Goal: Transaction & Acquisition: Obtain resource

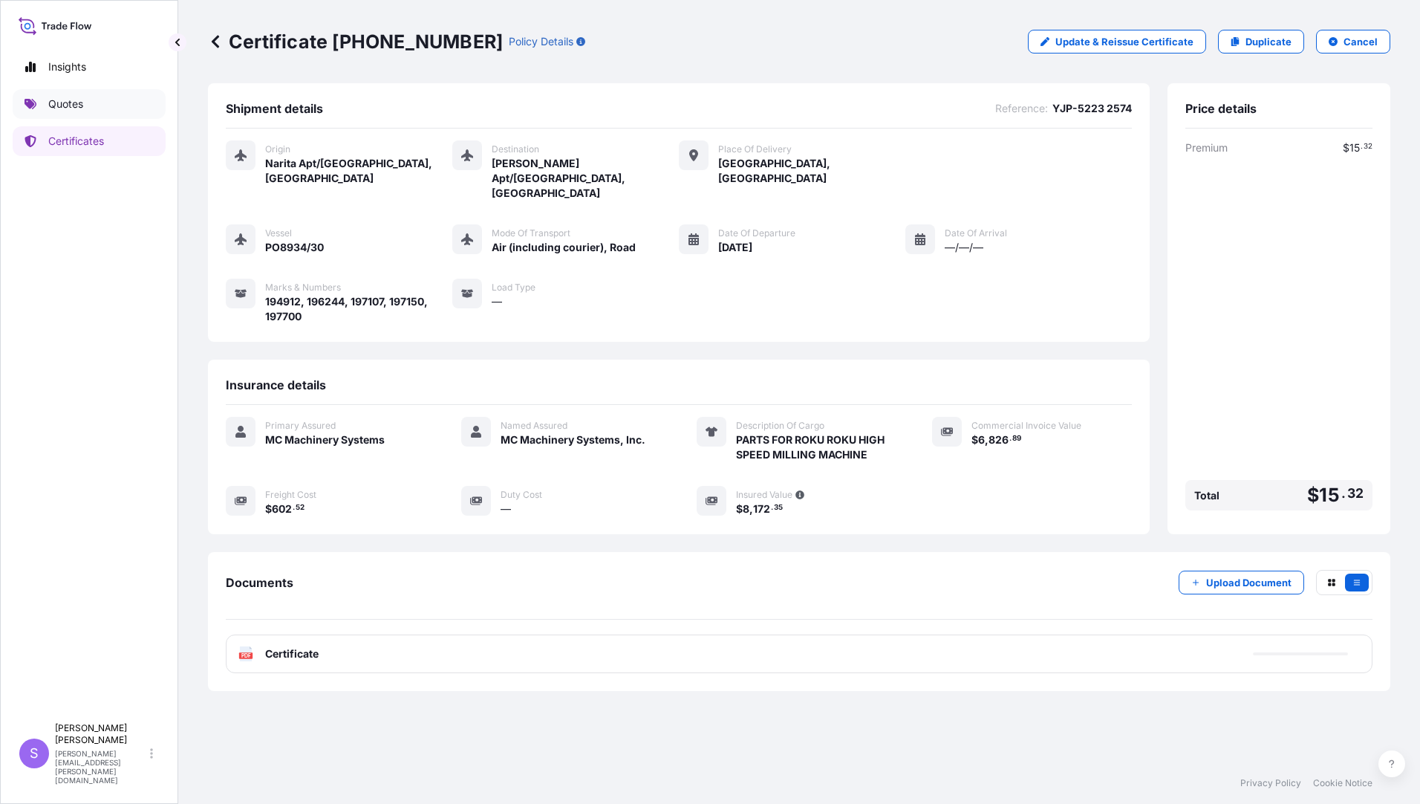
click at [57, 102] on p "Quotes" at bounding box center [65, 104] width 35 height 15
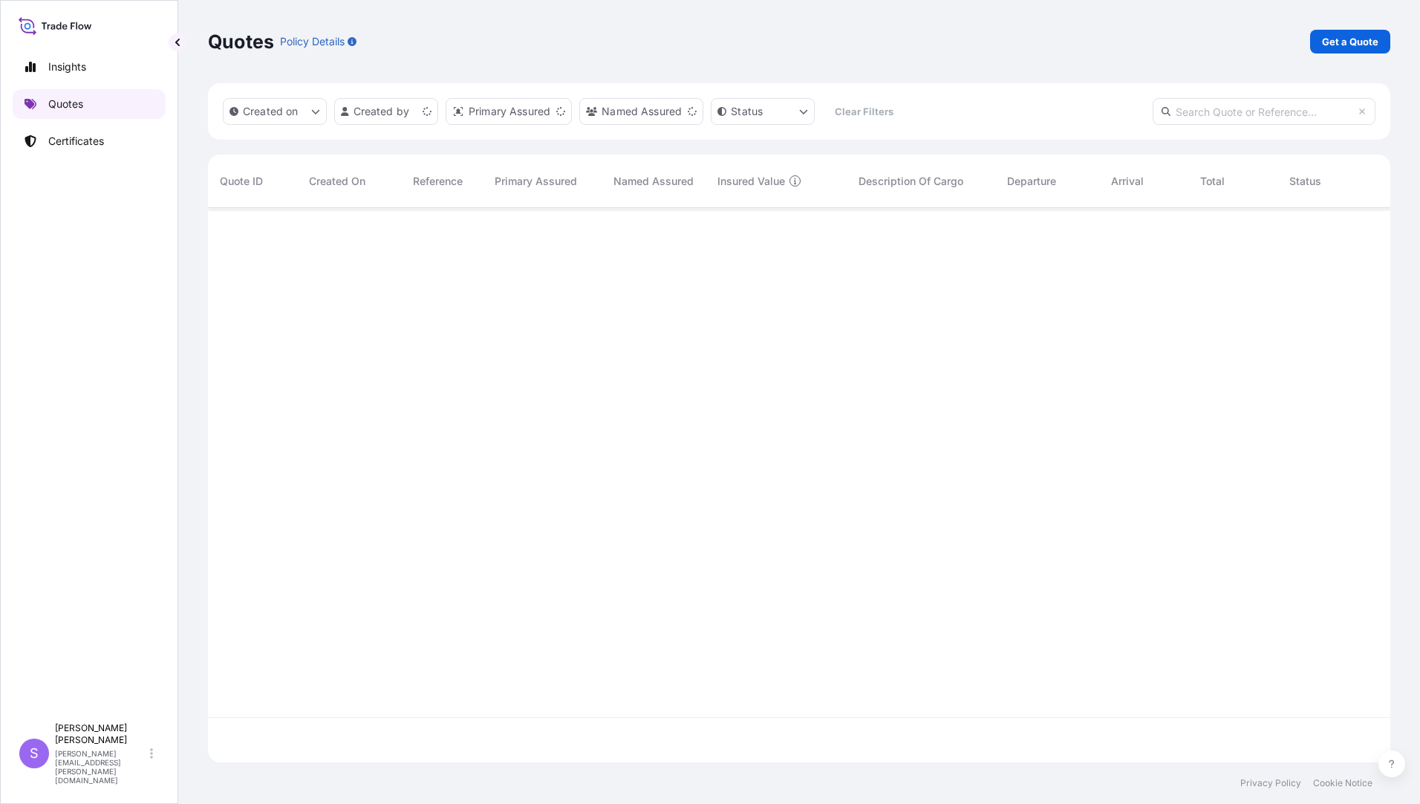
scroll to position [551, 1171]
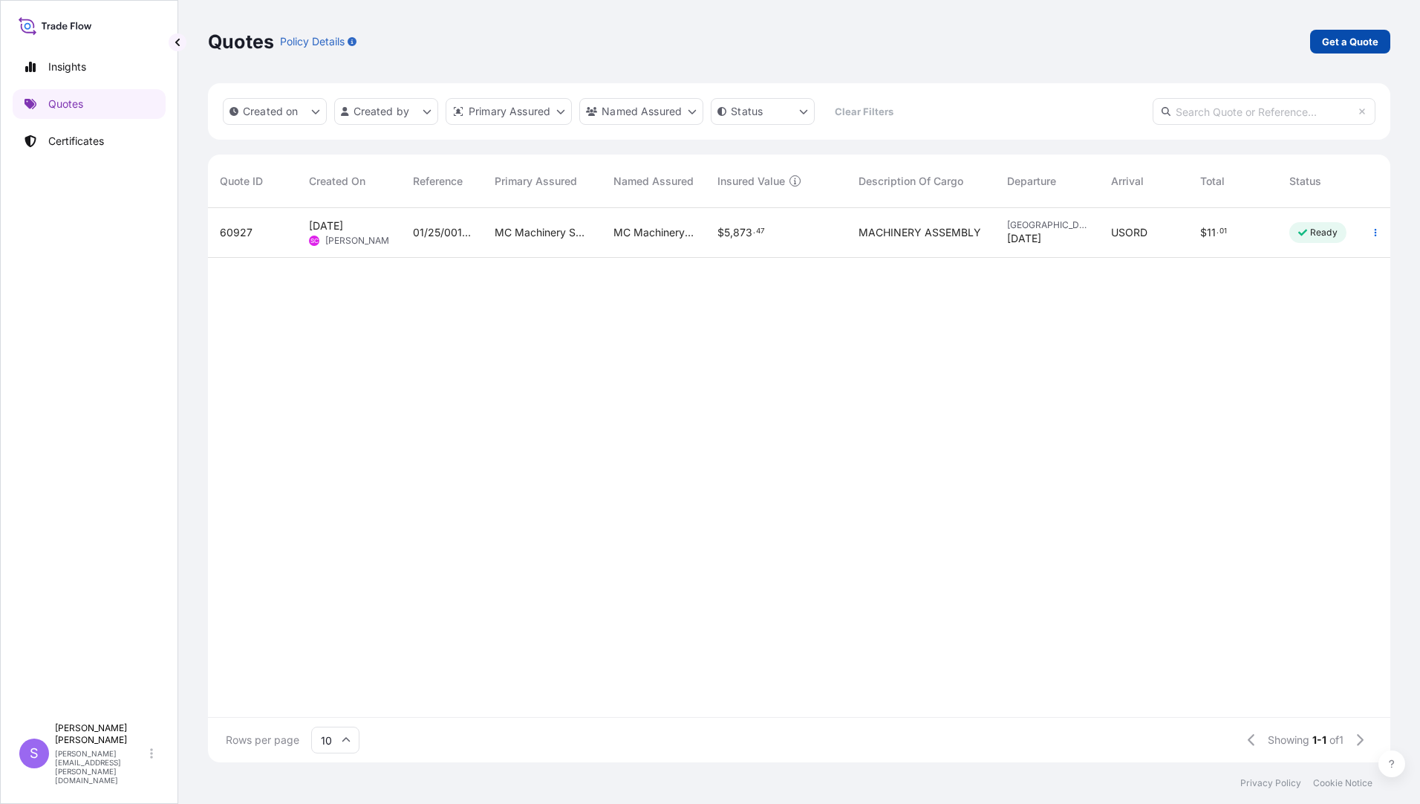
click at [1333, 42] on p "Get a Quote" at bounding box center [1350, 41] width 56 height 15
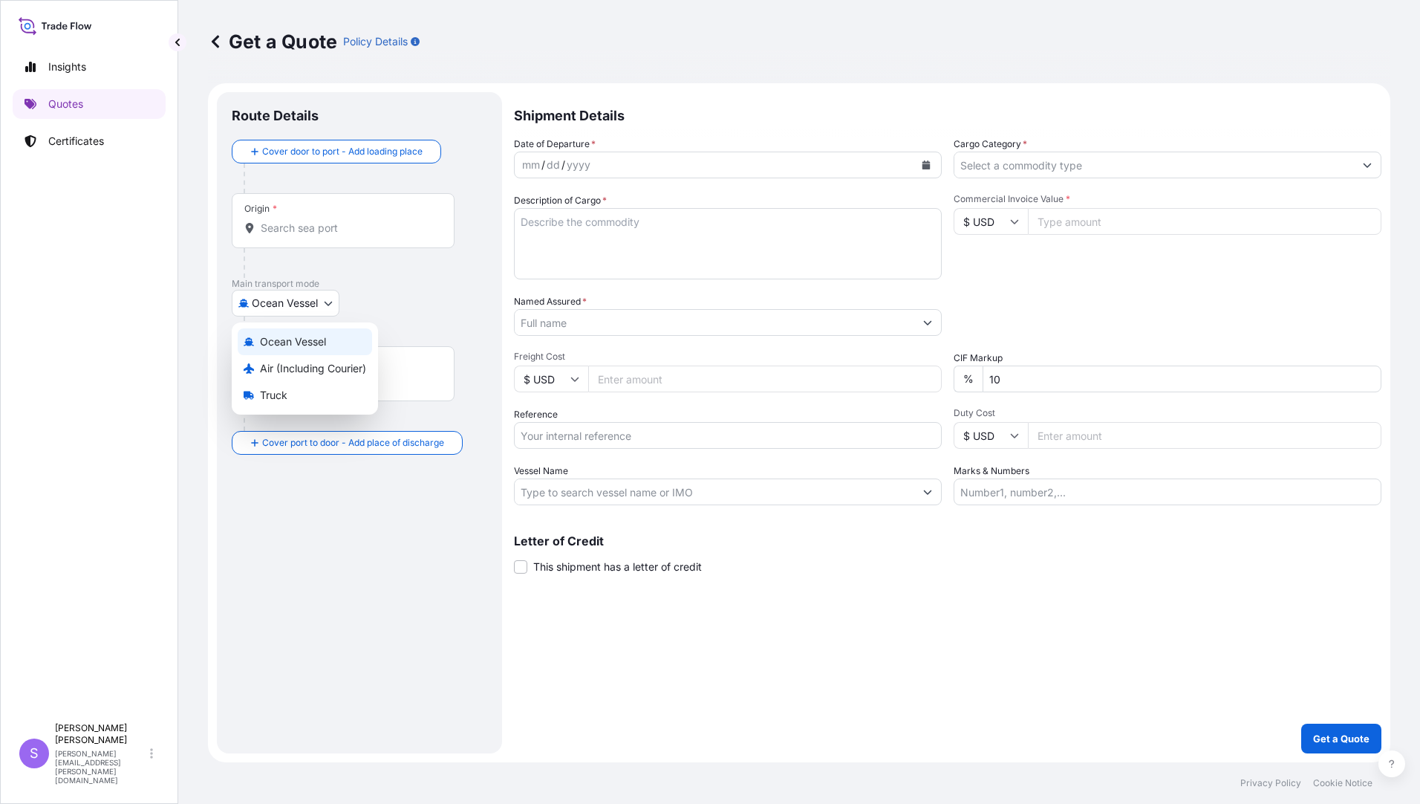
click at [311, 310] on body "Insights Quotes Certificates S [PERSON_NAME] [PERSON_NAME][EMAIL_ADDRESS][PERSO…" at bounding box center [710, 402] width 1420 height 804
click at [291, 361] on span "Air (Including Courier)" at bounding box center [313, 368] width 106 height 15
select select "Air (Including Courier)"
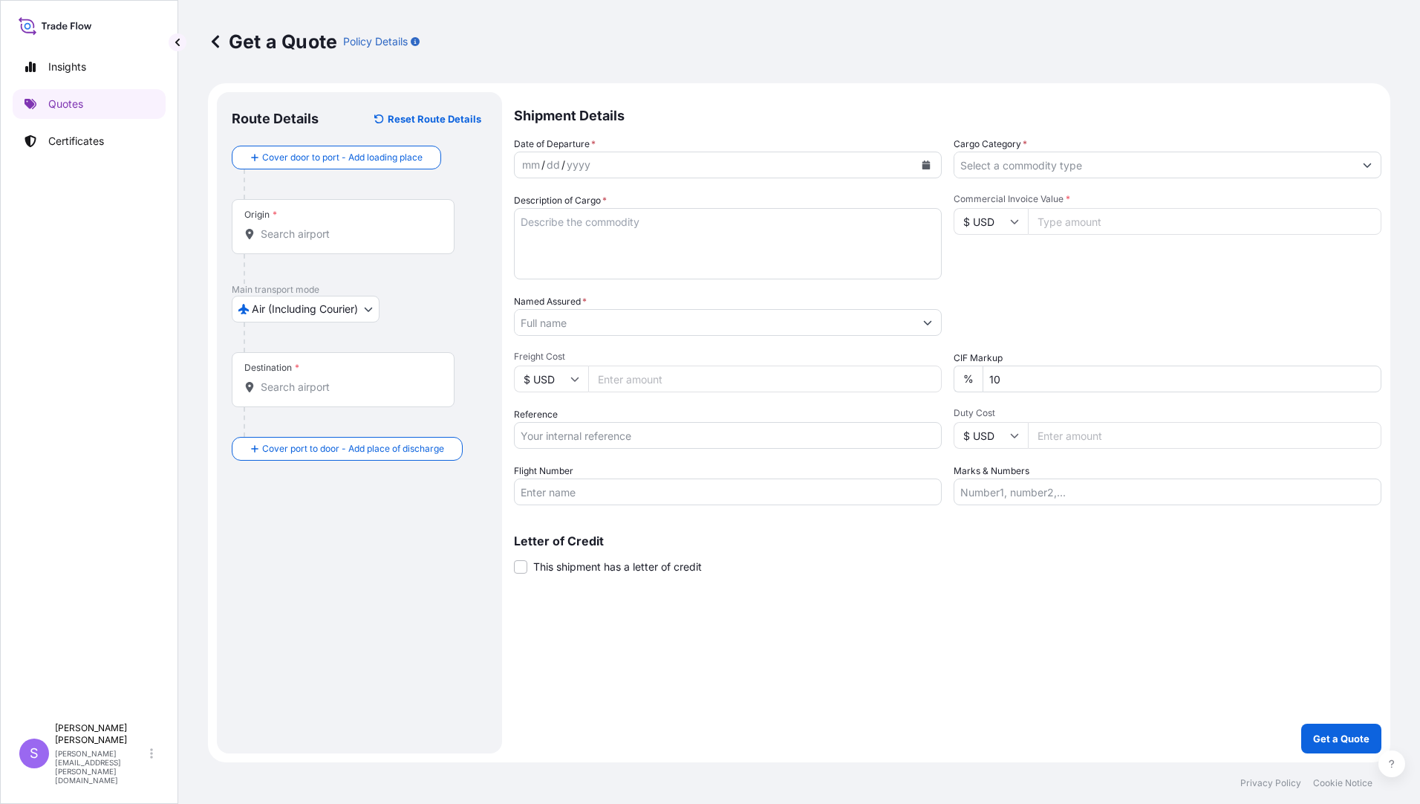
click at [299, 221] on div "Origin *" at bounding box center [343, 226] width 223 height 55
click at [299, 227] on input "Origin *" at bounding box center [348, 234] width 175 height 15
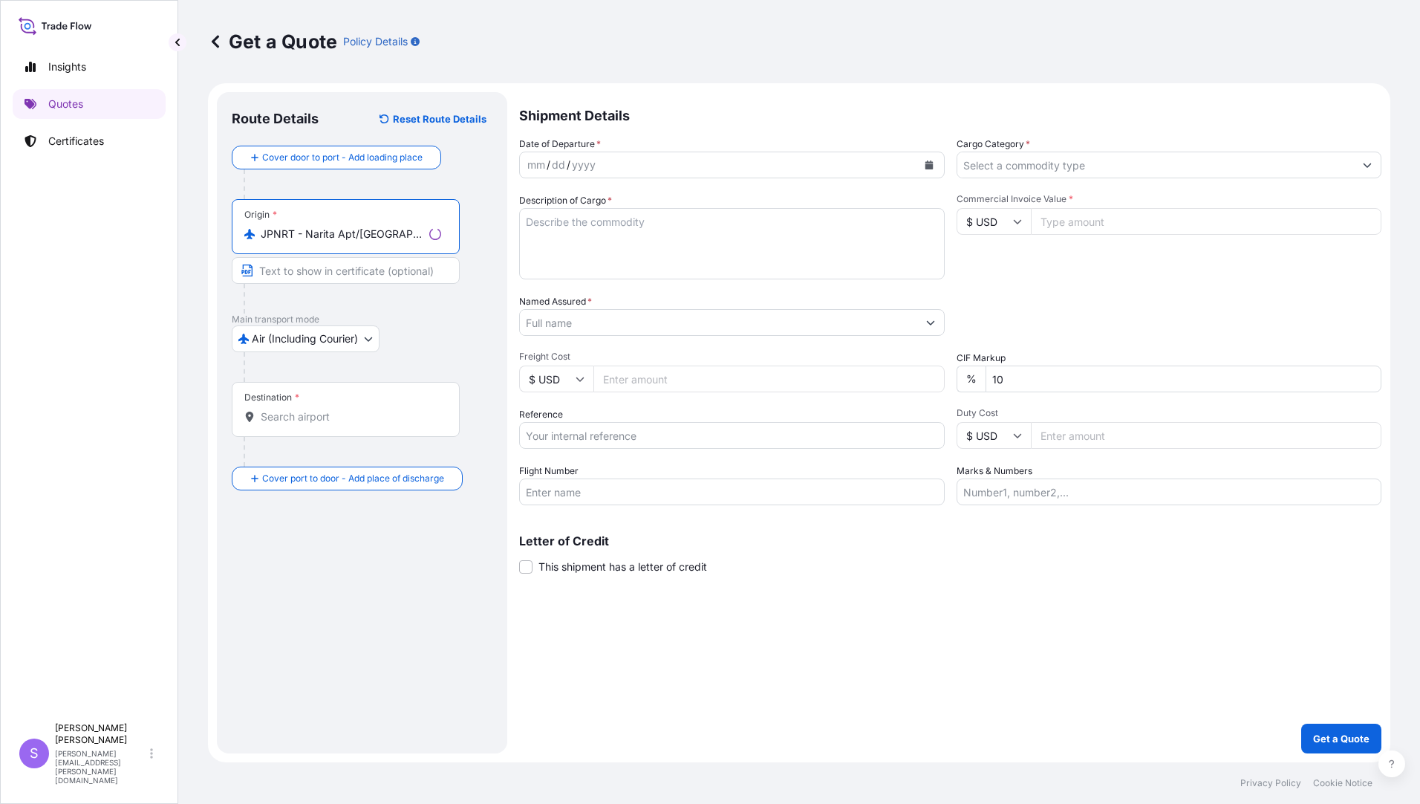
type input "JPNRT - Narita Apt/[GEOGRAPHIC_DATA], [GEOGRAPHIC_DATA]"
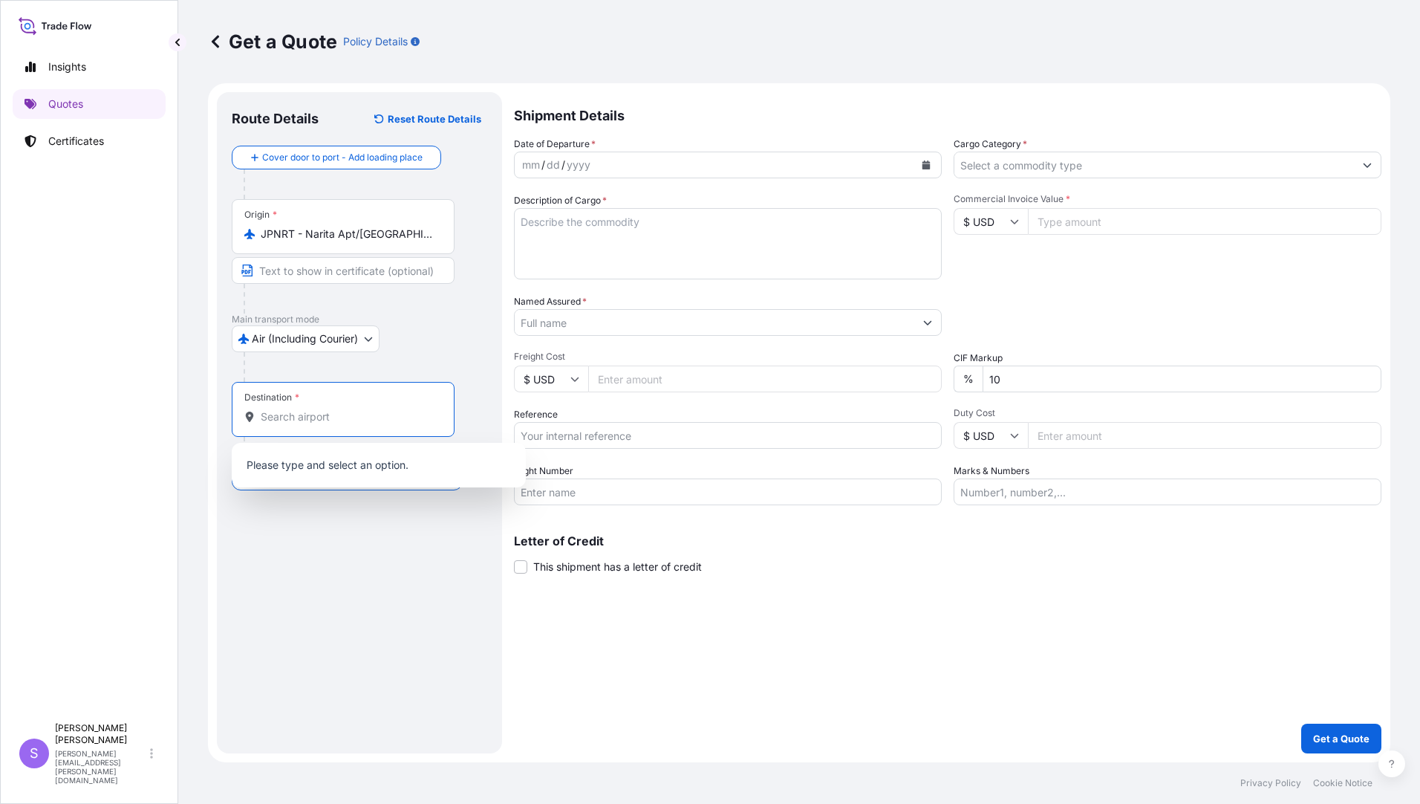
click at [332, 417] on input "Destination *" at bounding box center [348, 416] width 175 height 15
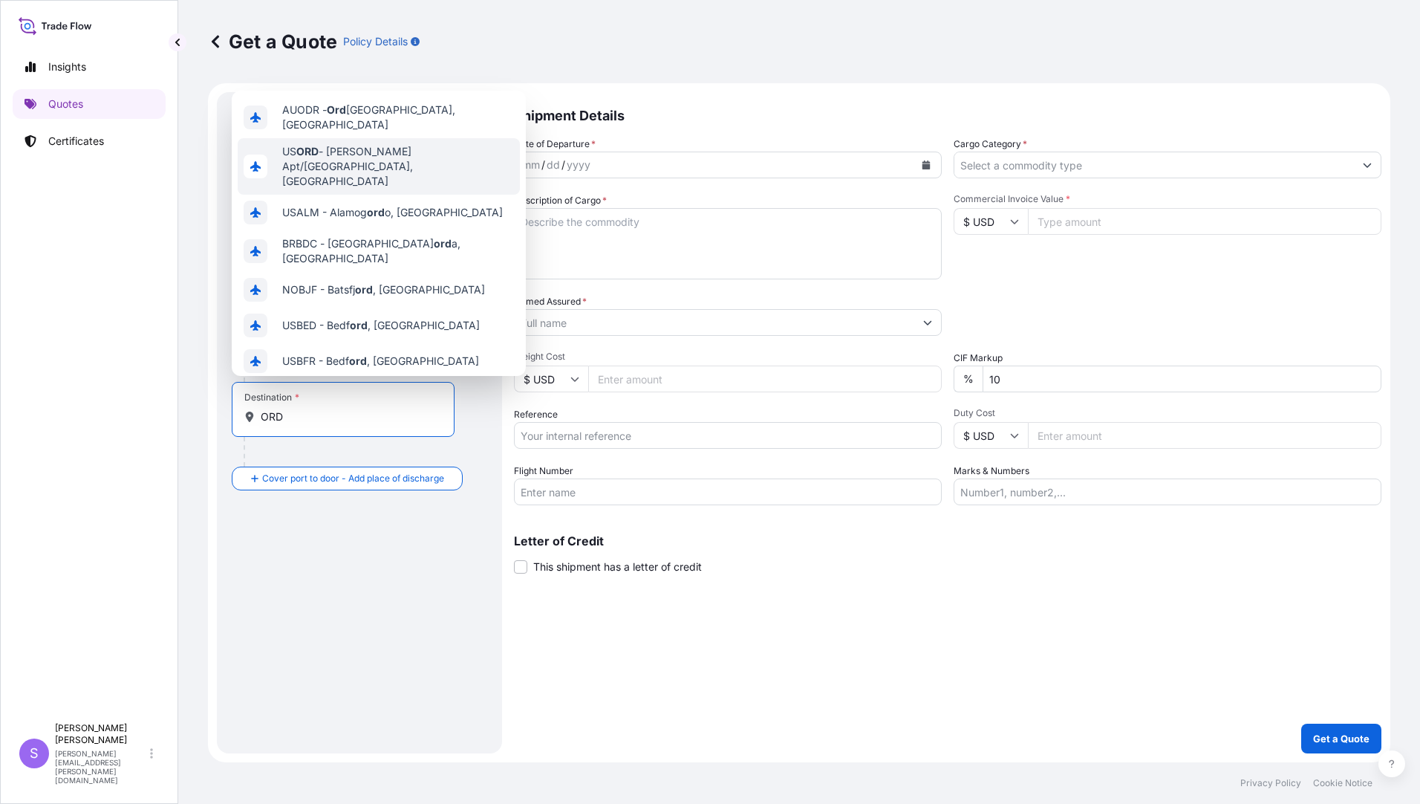
click at [371, 147] on span "US [PERSON_NAME] Apt/[GEOGRAPHIC_DATA], [GEOGRAPHIC_DATA]" at bounding box center [398, 166] width 232 height 45
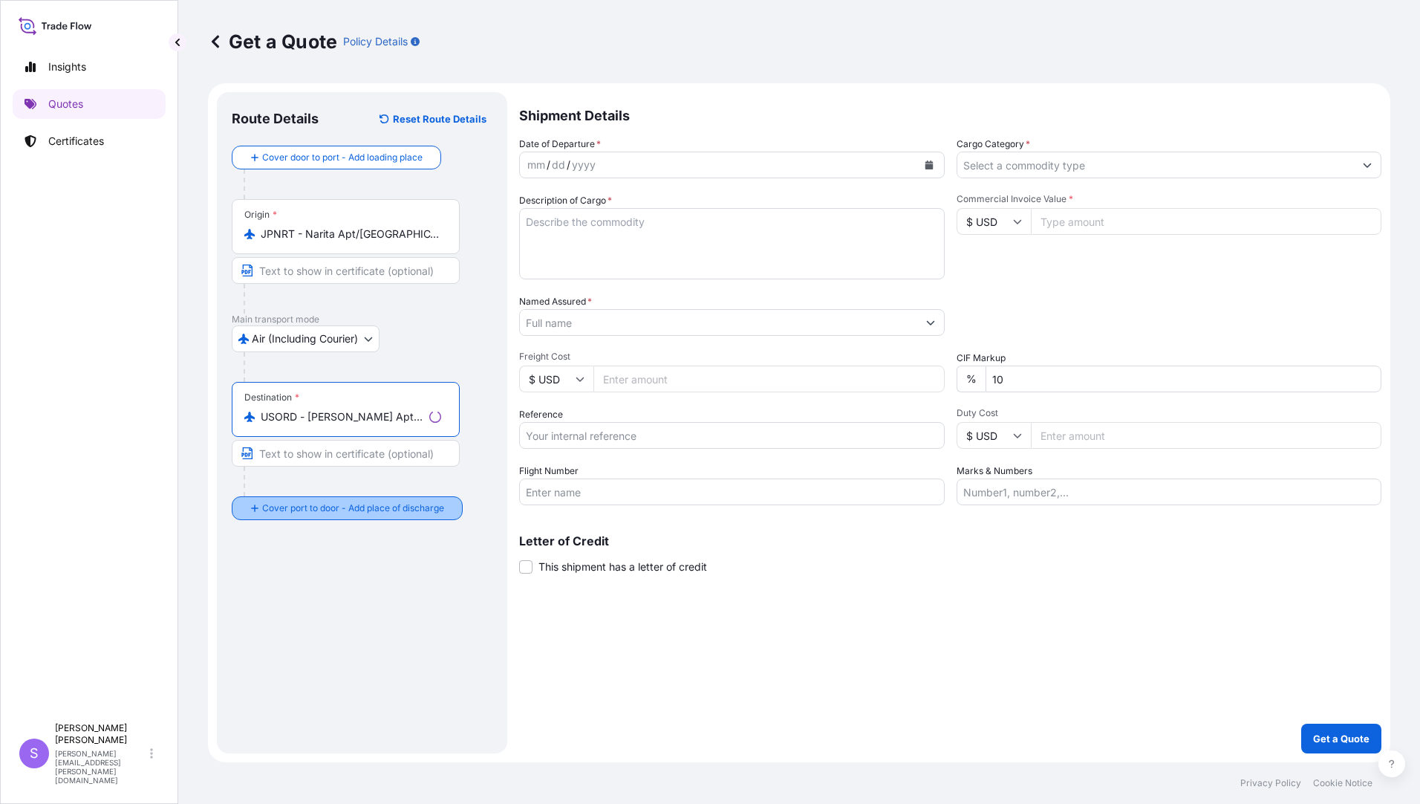
type input "USORD - [PERSON_NAME] Apt/[GEOGRAPHIC_DATA], [GEOGRAPHIC_DATA]"
click at [316, 583] on input "Place of Discharge" at bounding box center [348, 587] width 175 height 15
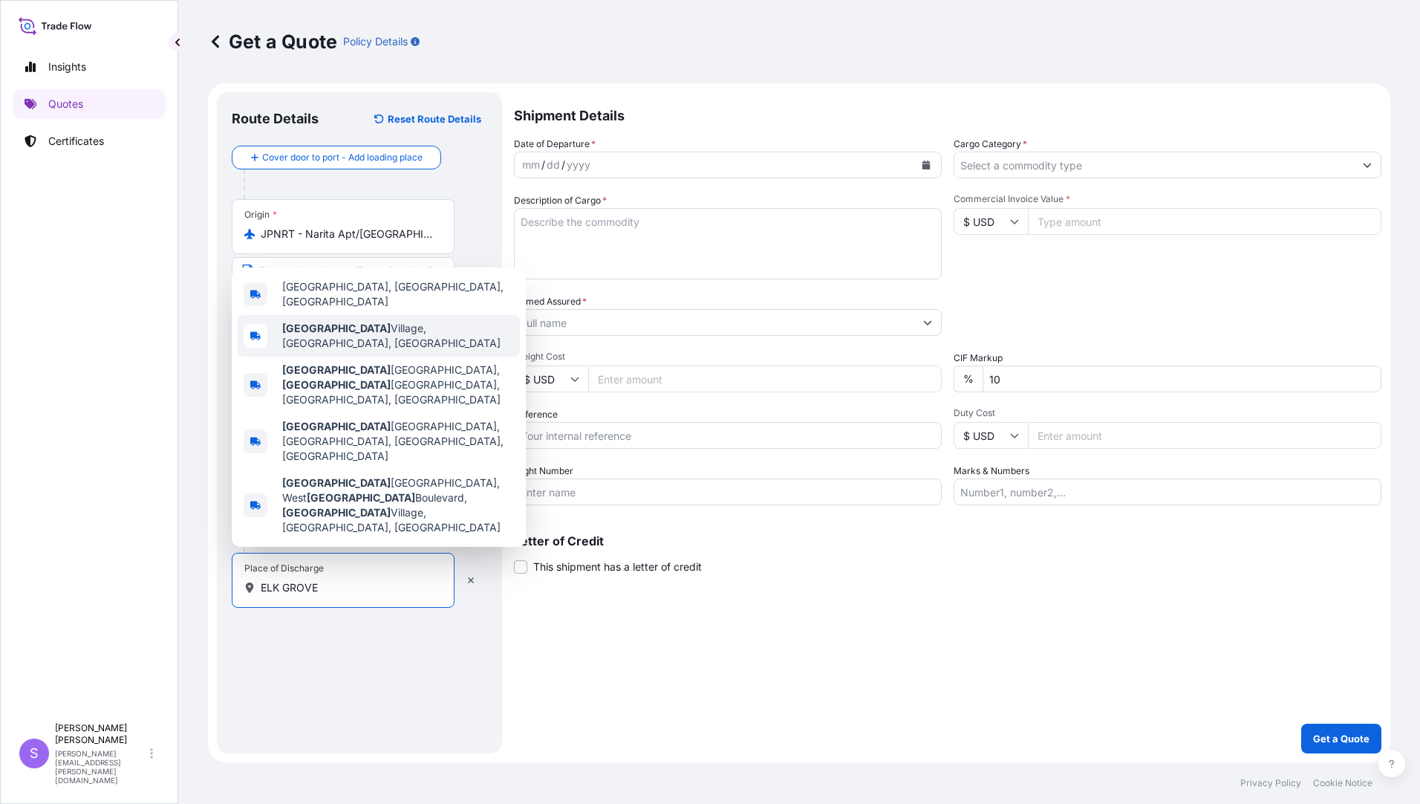
click at [345, 357] on div "[GEOGRAPHIC_DATA], [GEOGRAPHIC_DATA], [GEOGRAPHIC_DATA]" at bounding box center [379, 336] width 282 height 42
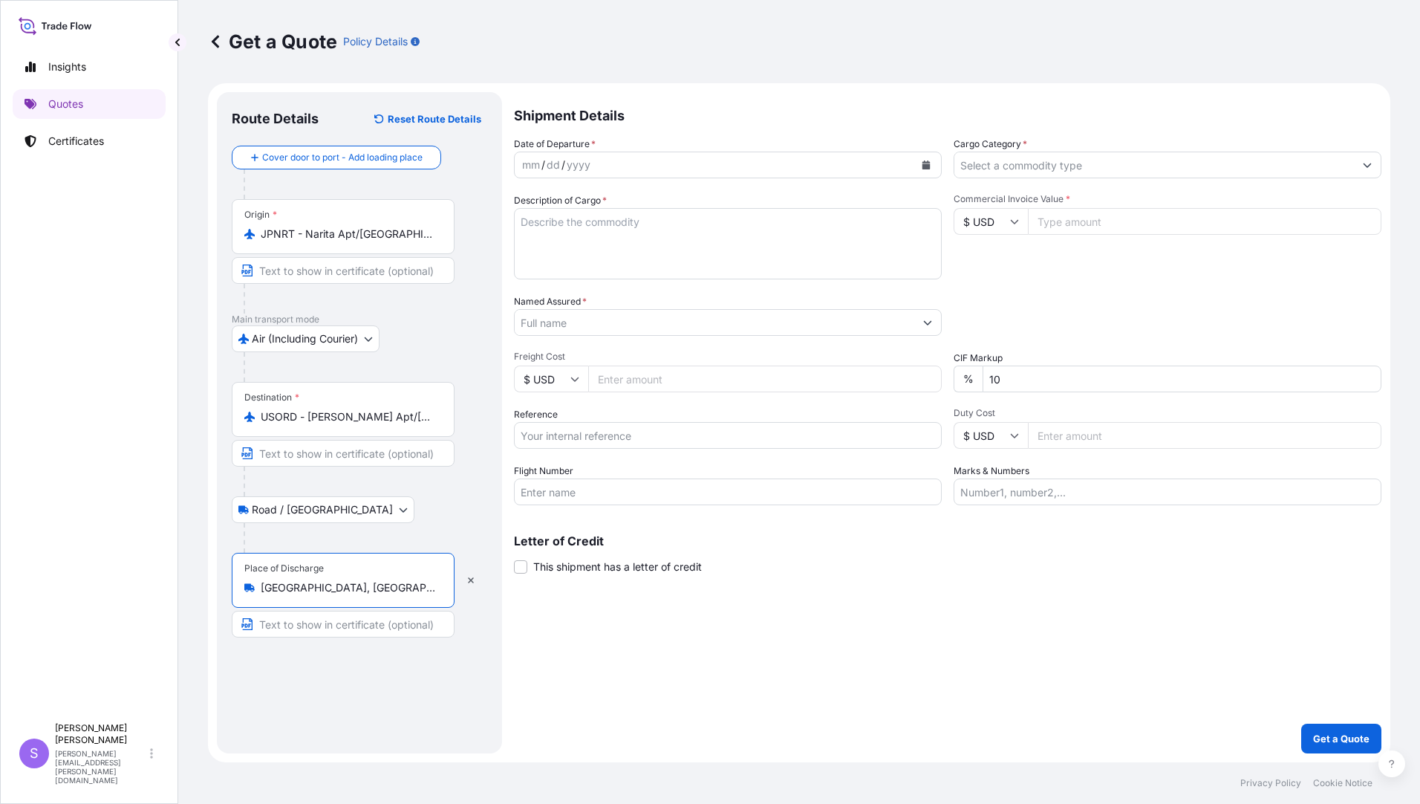
type input "[GEOGRAPHIC_DATA], [GEOGRAPHIC_DATA], [GEOGRAPHIC_DATA]"
click at [615, 169] on div "mm / dd / yyyy" at bounding box center [715, 165] width 400 height 27
click at [926, 166] on icon "Calendar" at bounding box center [927, 164] width 8 height 9
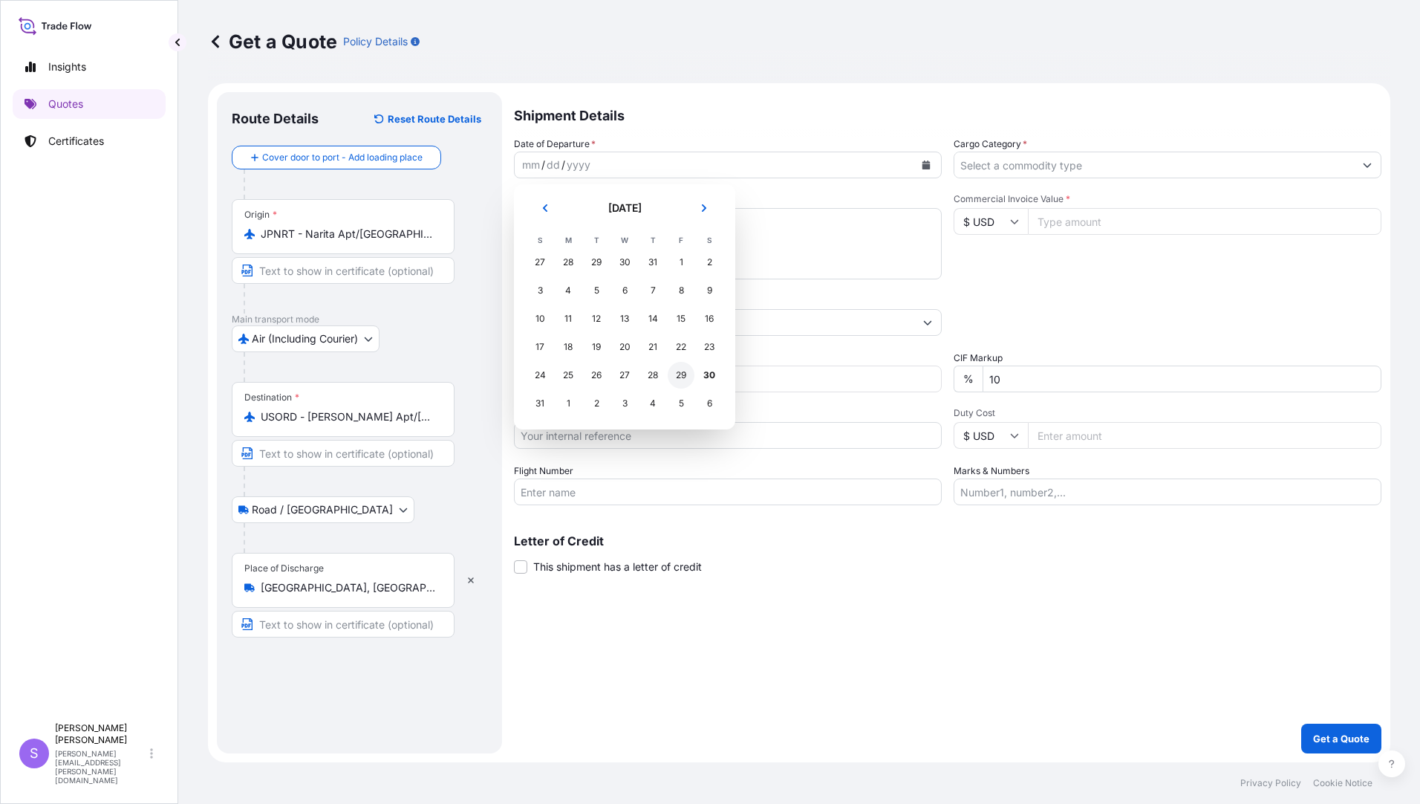
click at [682, 373] on div "29" at bounding box center [681, 375] width 27 height 27
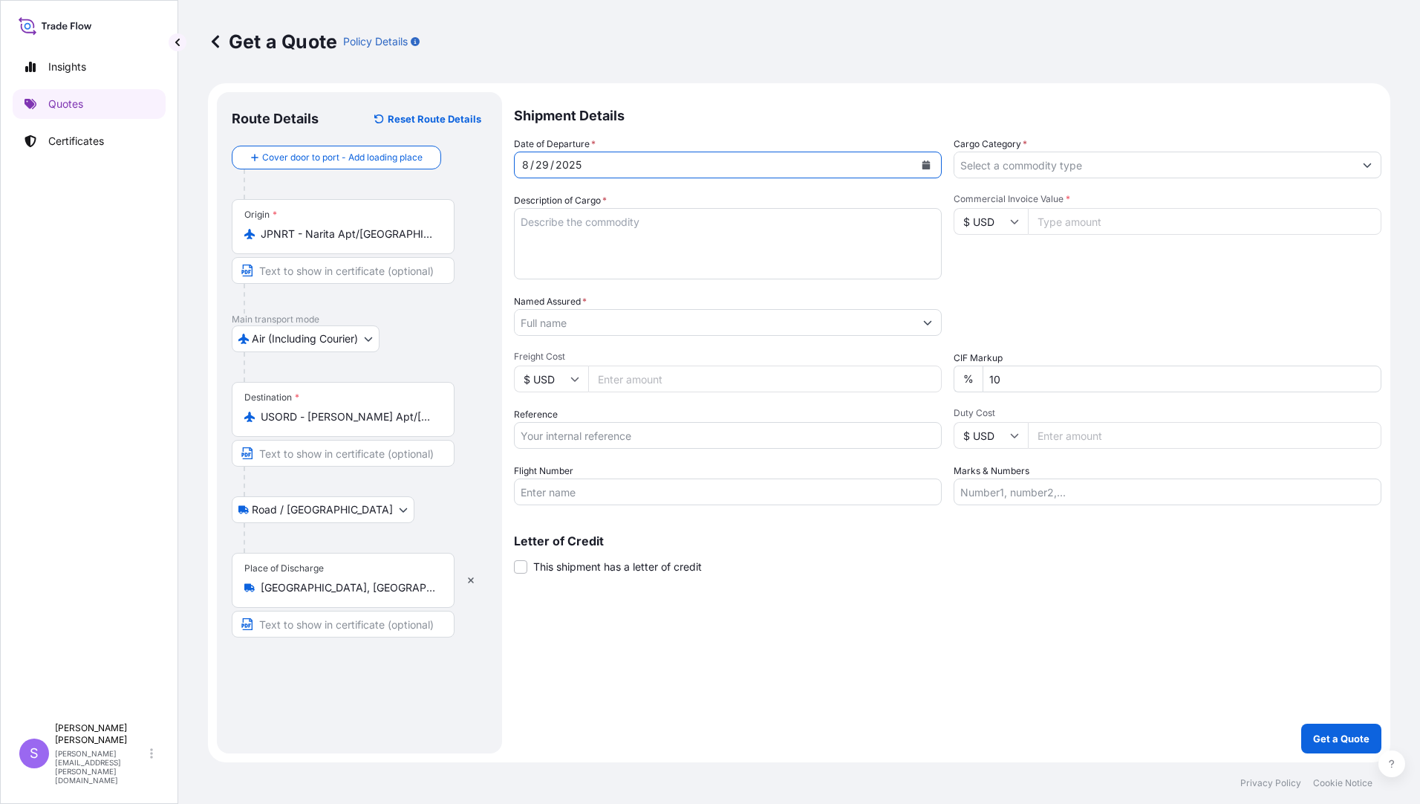
click at [1056, 170] on input "Cargo Category *" at bounding box center [1154, 165] width 400 height 27
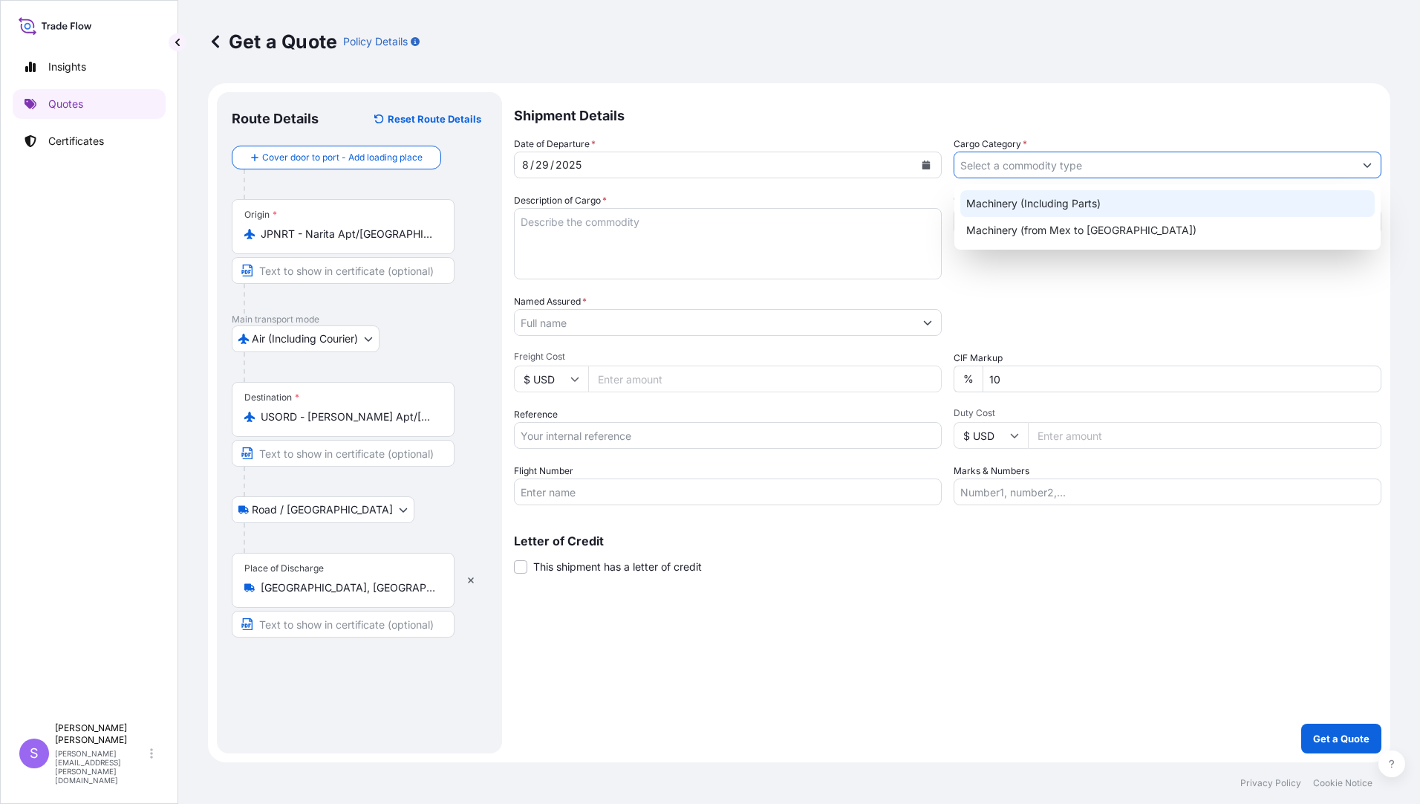
click at [1047, 194] on div "Machinery (Including Parts)" at bounding box center [1167, 203] width 414 height 27
type input "Machinery (Including Parts)"
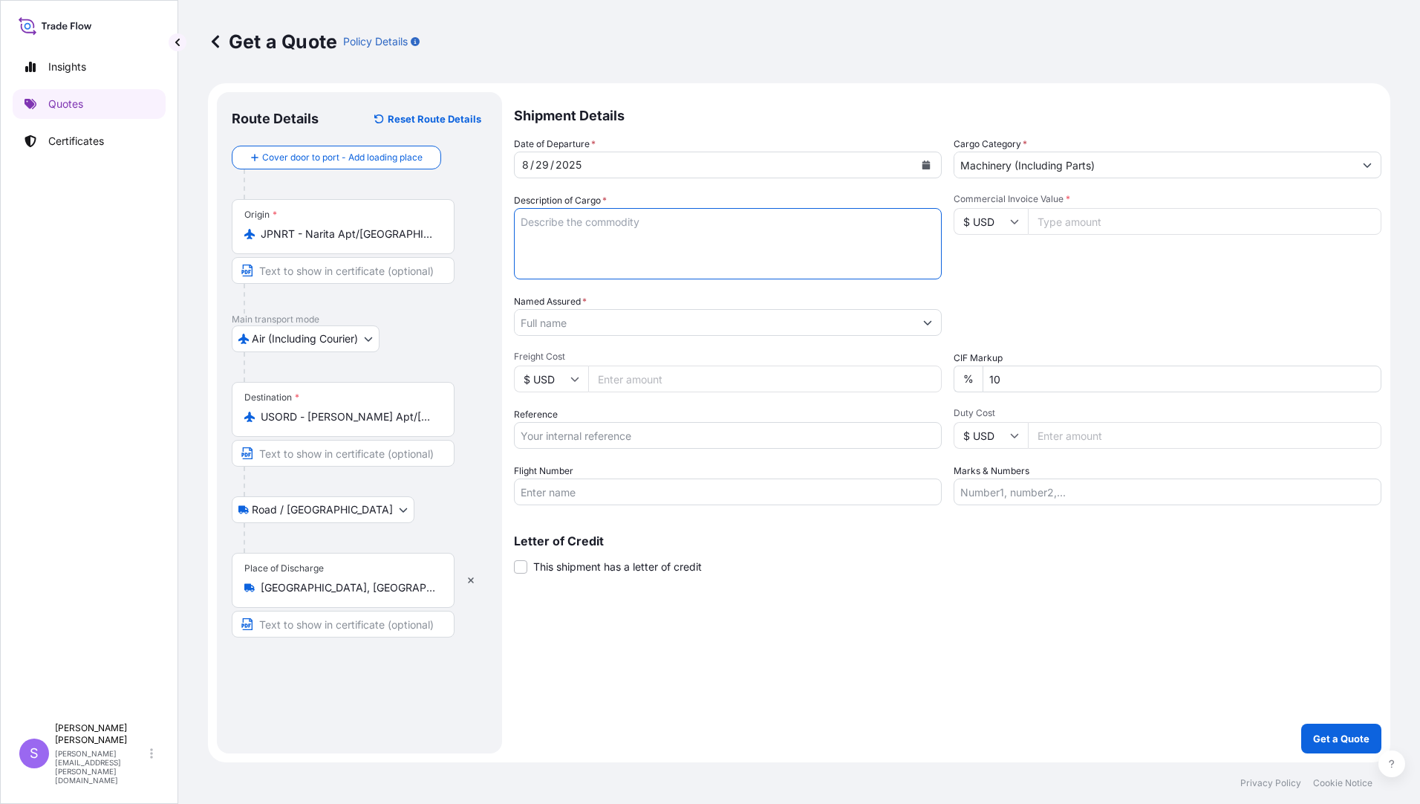
click at [590, 235] on textarea "Description of Cargo *" at bounding box center [728, 243] width 428 height 71
type textarea "FSE PARTS FOR MATERIAL HANDLING SYSTEM"
click at [1059, 222] on input "Commercial Invoice Value *" at bounding box center [1205, 221] width 354 height 27
type input "6443.80"
click at [605, 329] on input "Named Assured *" at bounding box center [715, 322] width 400 height 27
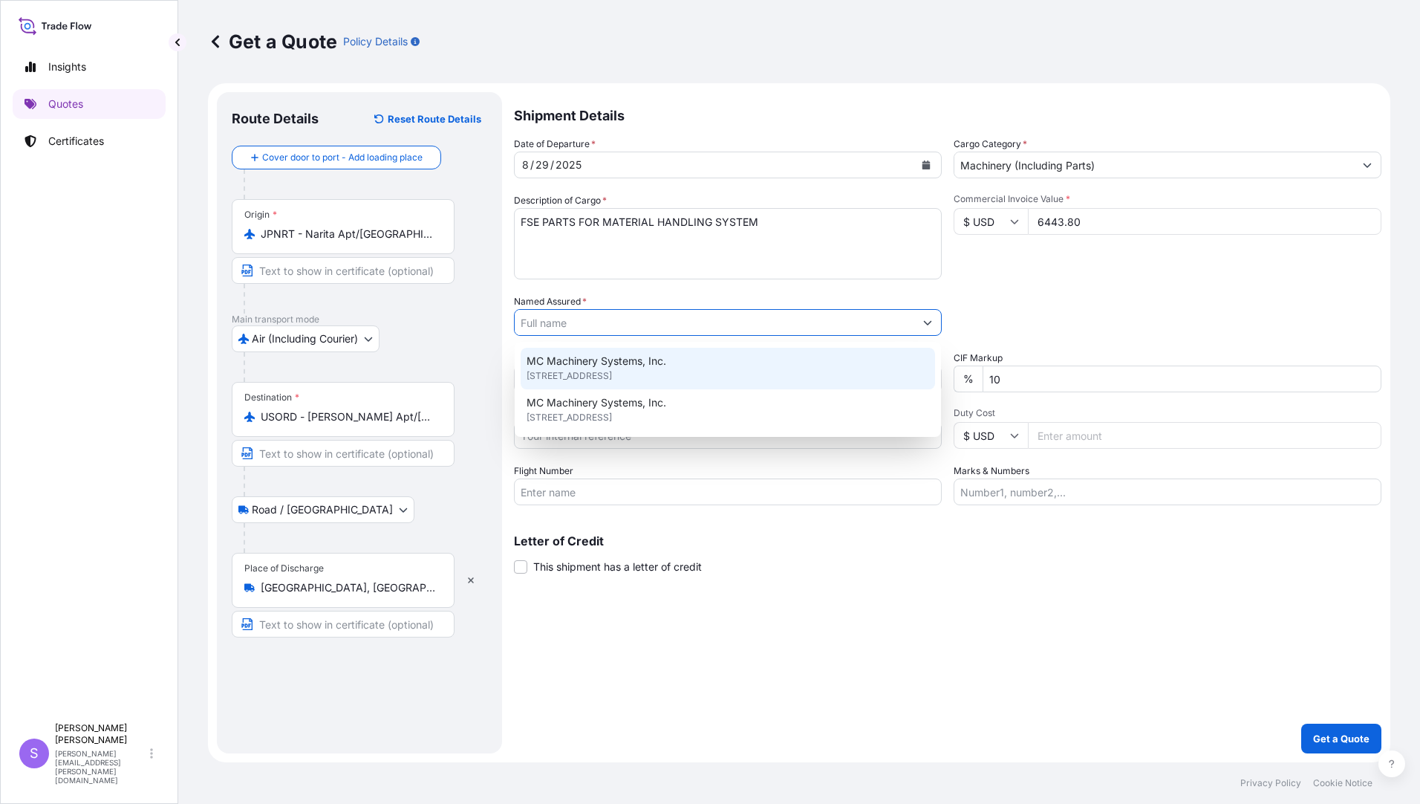
click at [602, 357] on span "MC Machinery Systems, Inc." at bounding box center [597, 361] width 140 height 15
type input "MC Machinery Systems, Inc."
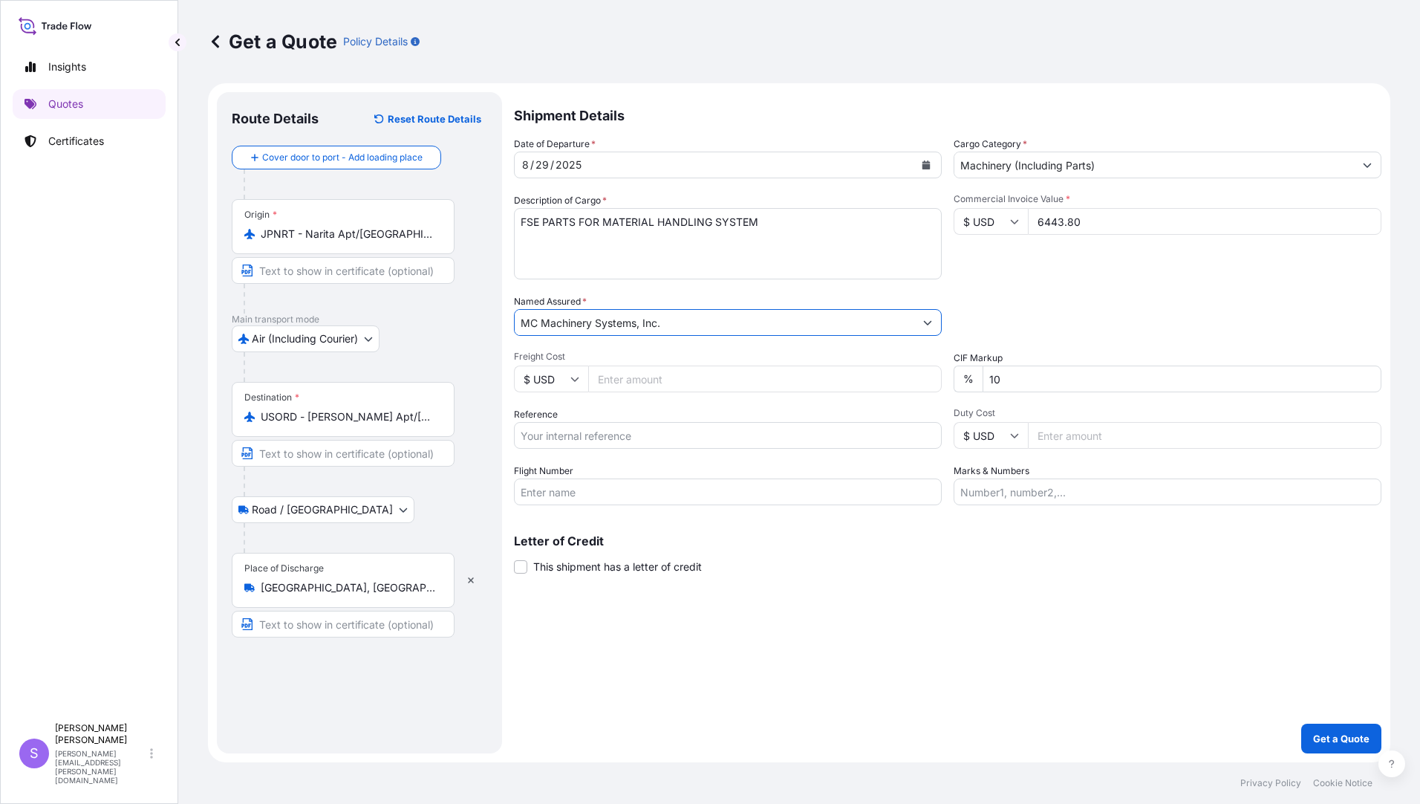
click at [644, 380] on input "Freight Cost" at bounding box center [765, 378] width 354 height 27
type input "816.39"
click at [657, 436] on input "Reference" at bounding box center [728, 435] width 428 height 27
type input "YJP-5223 2644"
click at [631, 496] on input "Flight Number" at bounding box center [728, 491] width 428 height 27
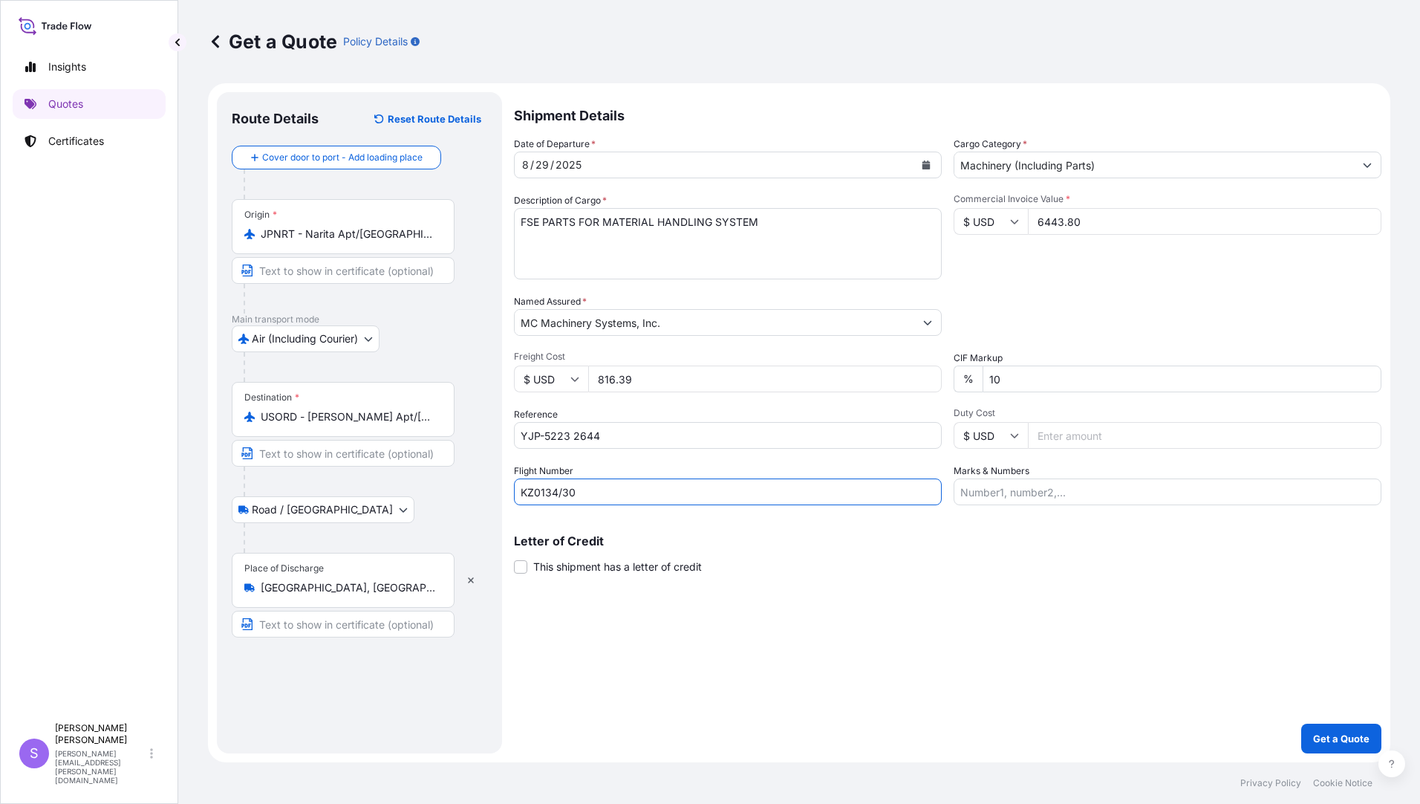
type input "KZ0134/30"
click at [1101, 489] on input "Marks & Numbers" at bounding box center [1168, 491] width 428 height 27
type input "195560, 196660, 196769, 196975, 197021"
click at [1344, 742] on p "Get a Quote" at bounding box center [1341, 738] width 56 height 15
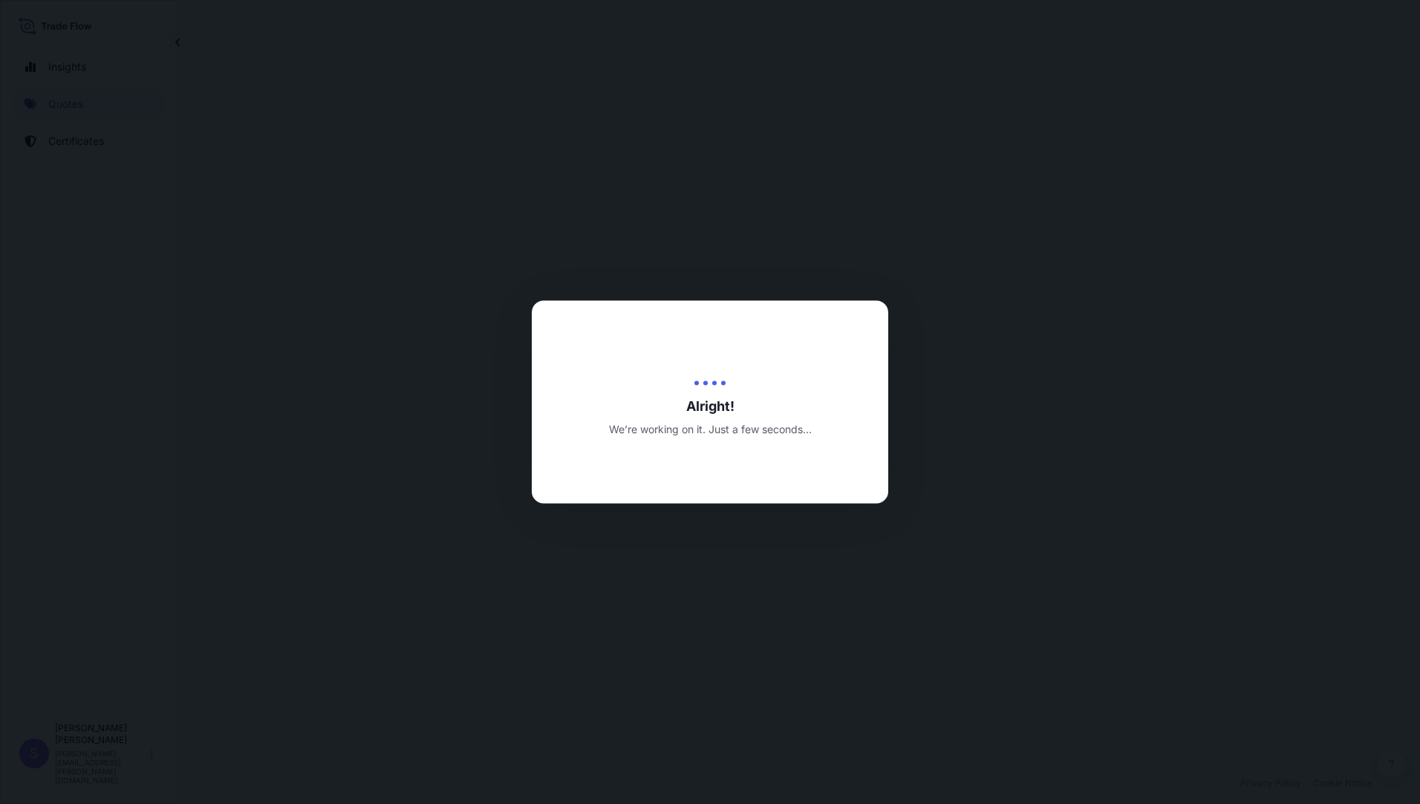
select select "Air (Including Courier)"
select select "Road / [GEOGRAPHIC_DATA]"
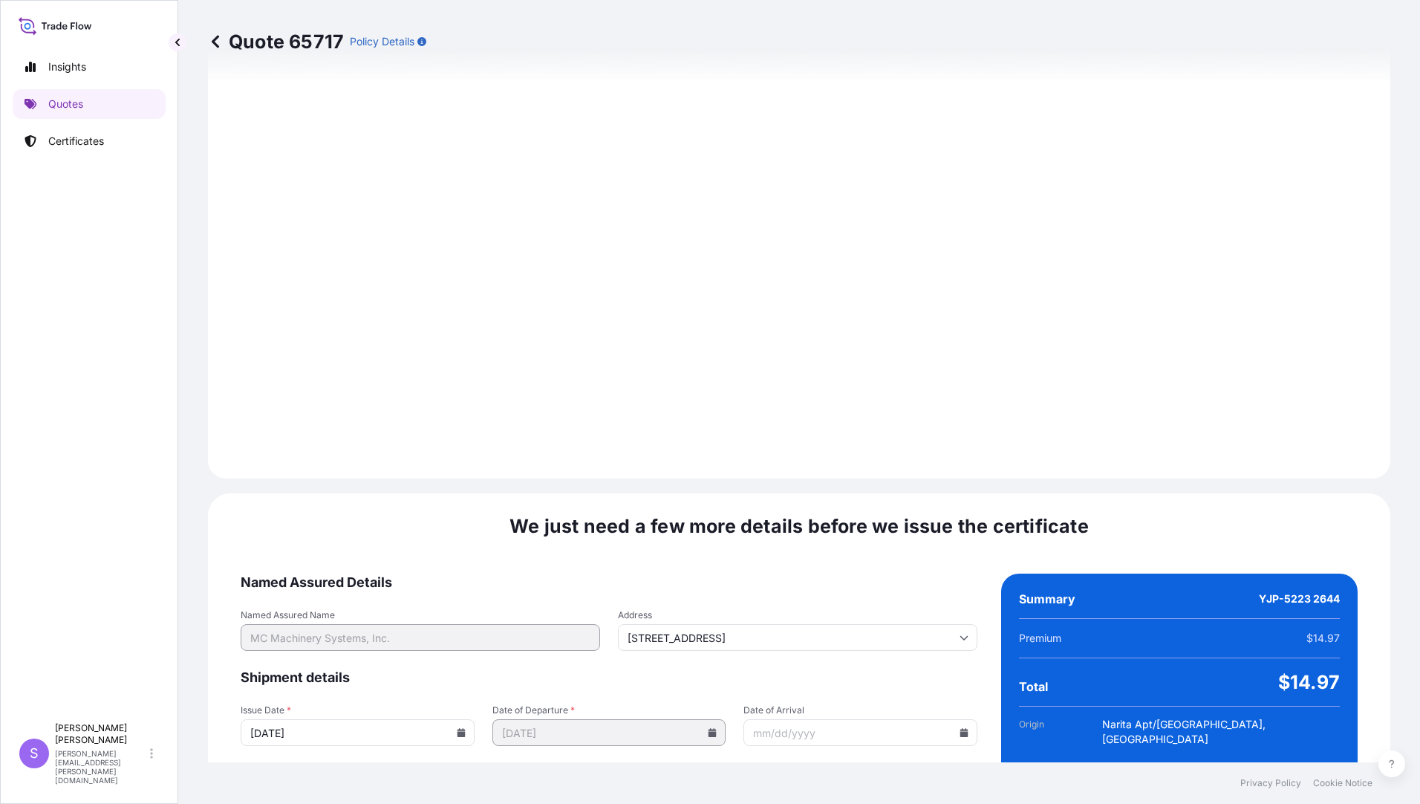
scroll to position [1634, 0]
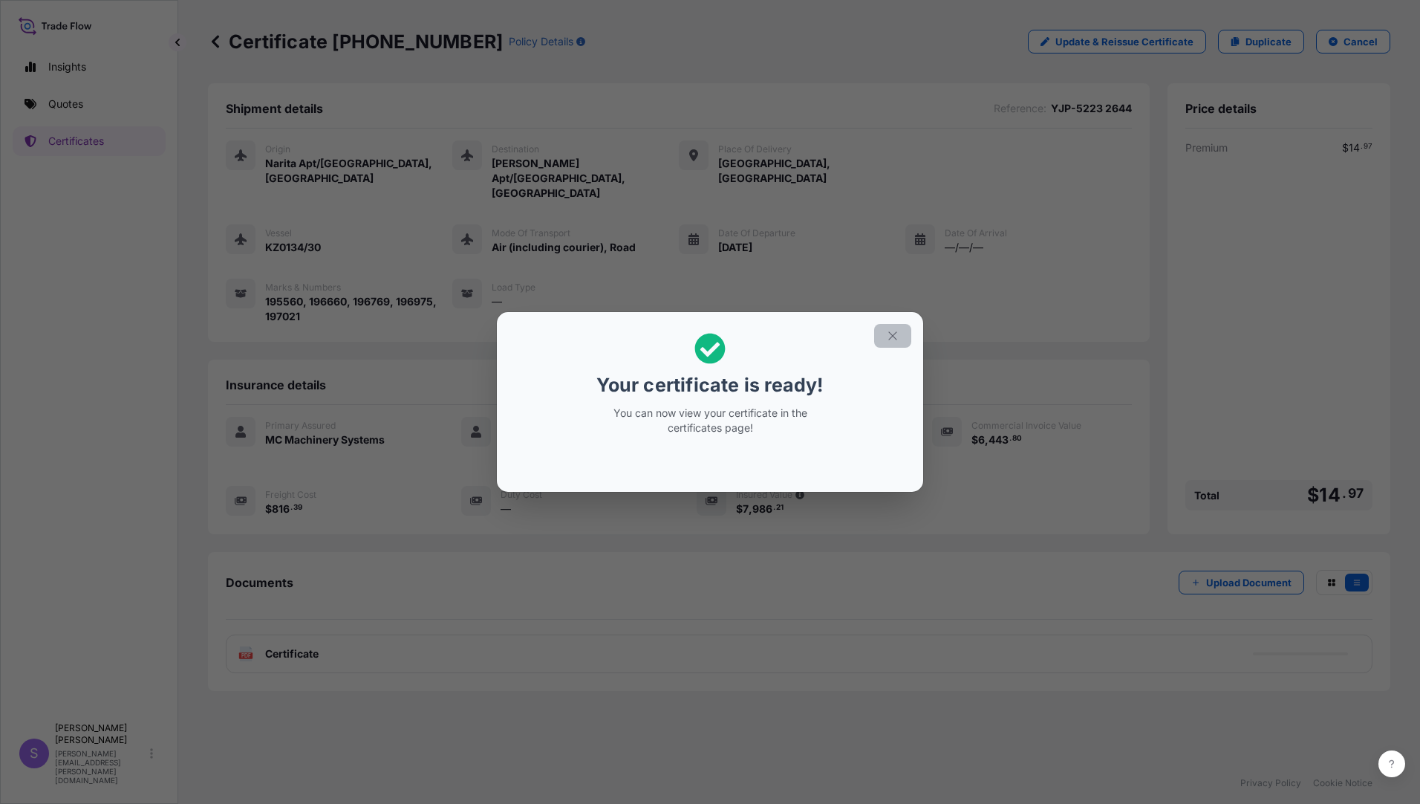
click at [891, 338] on icon "button" at bounding box center [892, 335] width 13 height 13
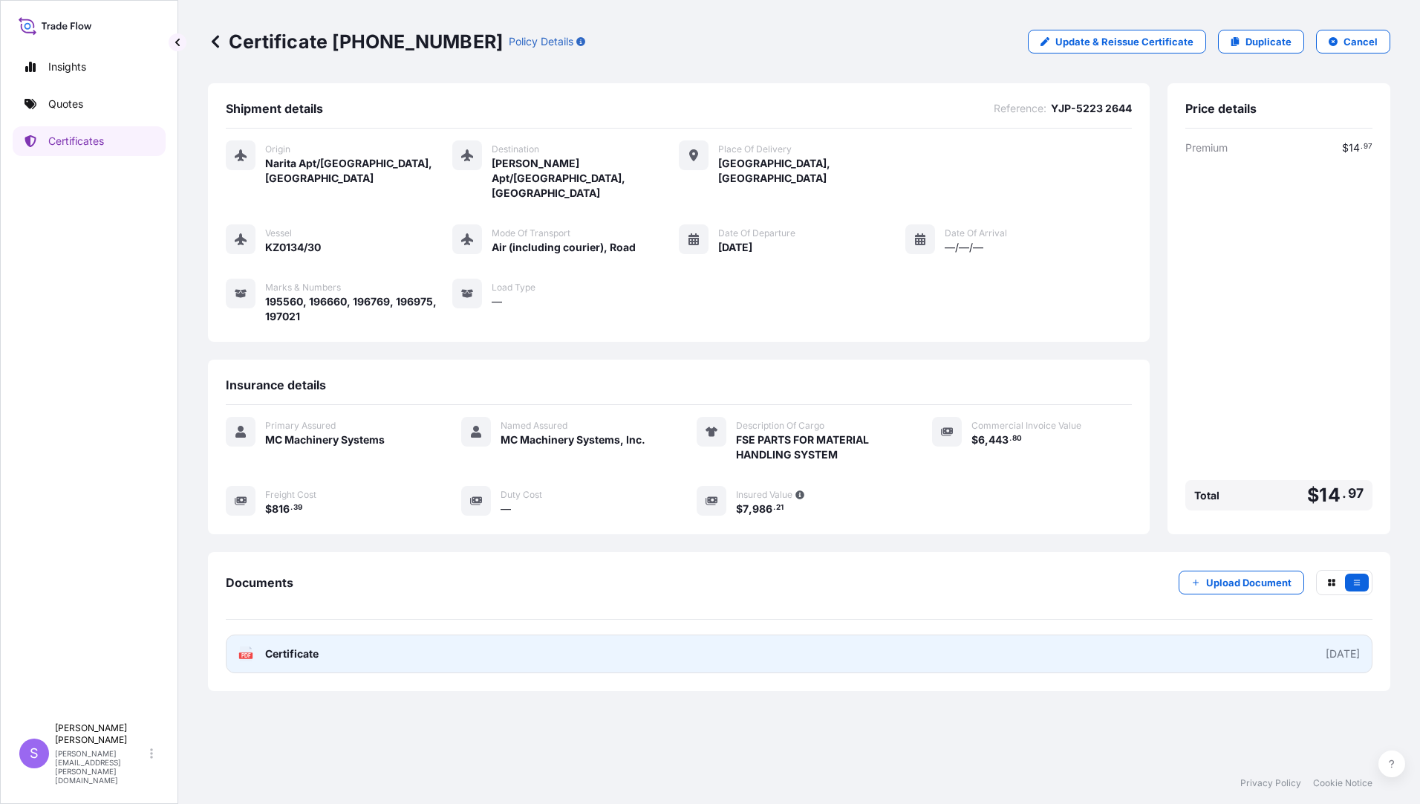
click at [406, 634] on link "PDF Certificate [DATE]" at bounding box center [799, 653] width 1147 height 39
